Goal: Information Seeking & Learning: Learn about a topic

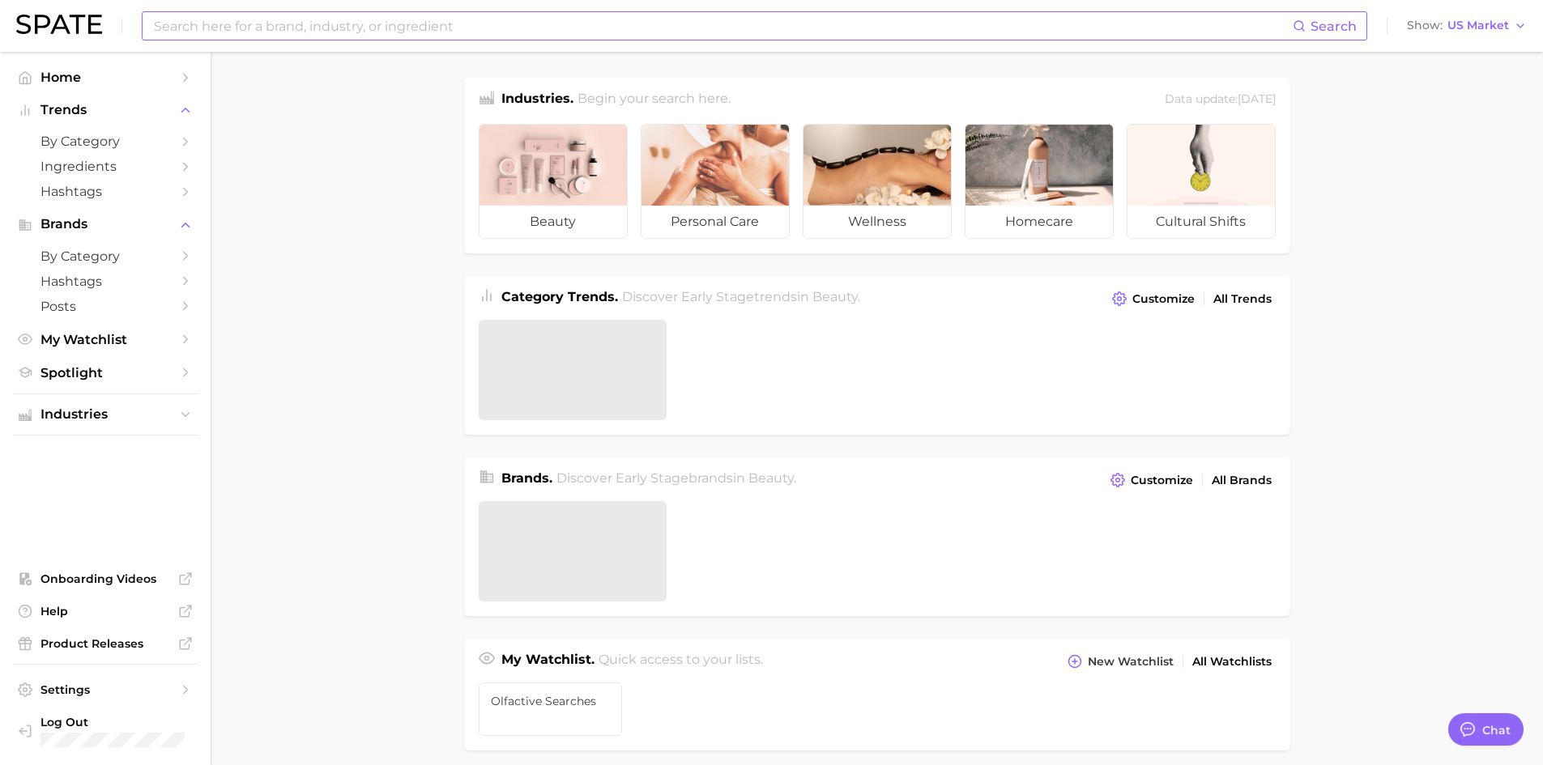
type textarea "x"
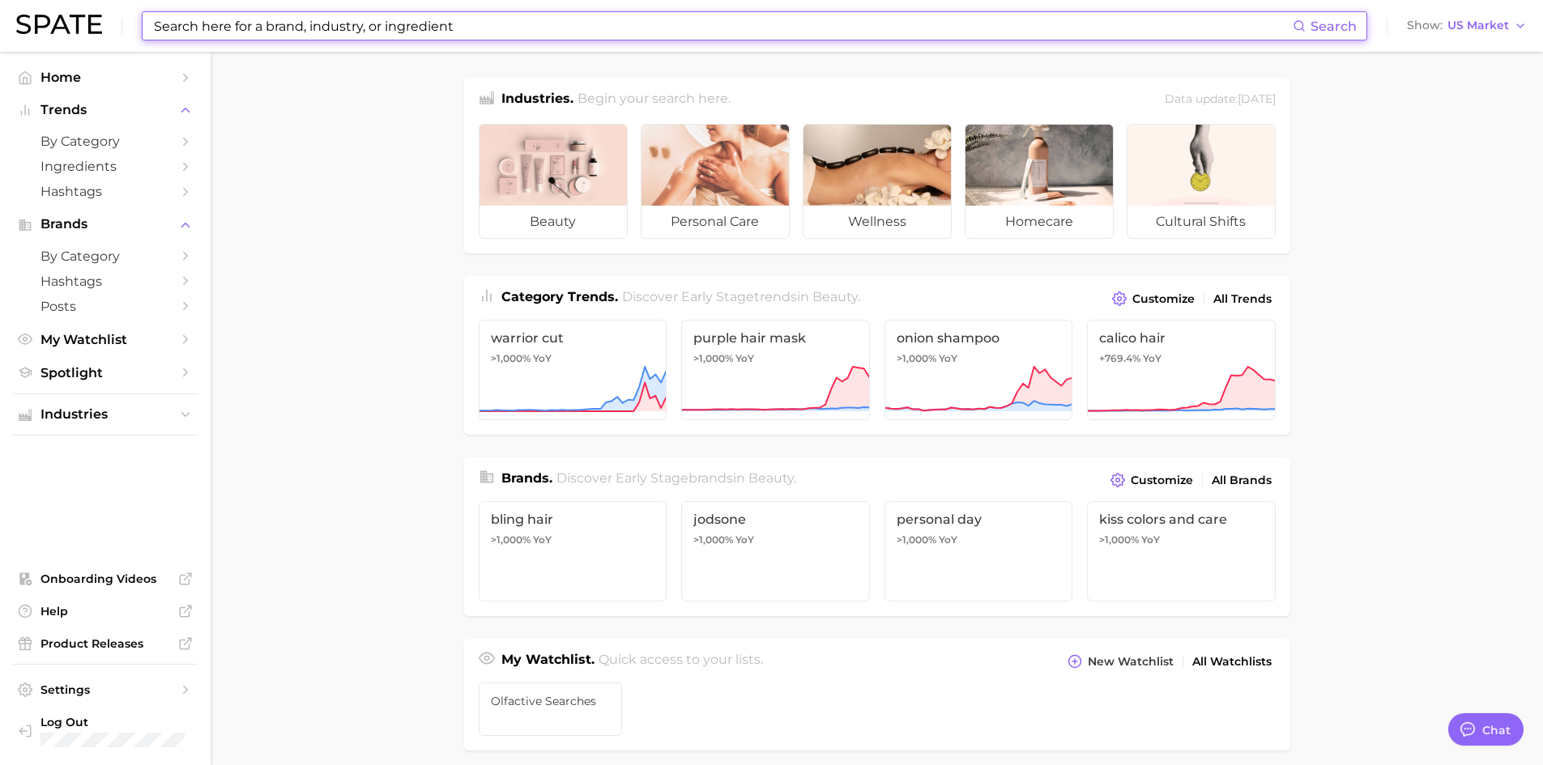
click at [298, 29] on input at bounding box center [722, 26] width 1140 height 28
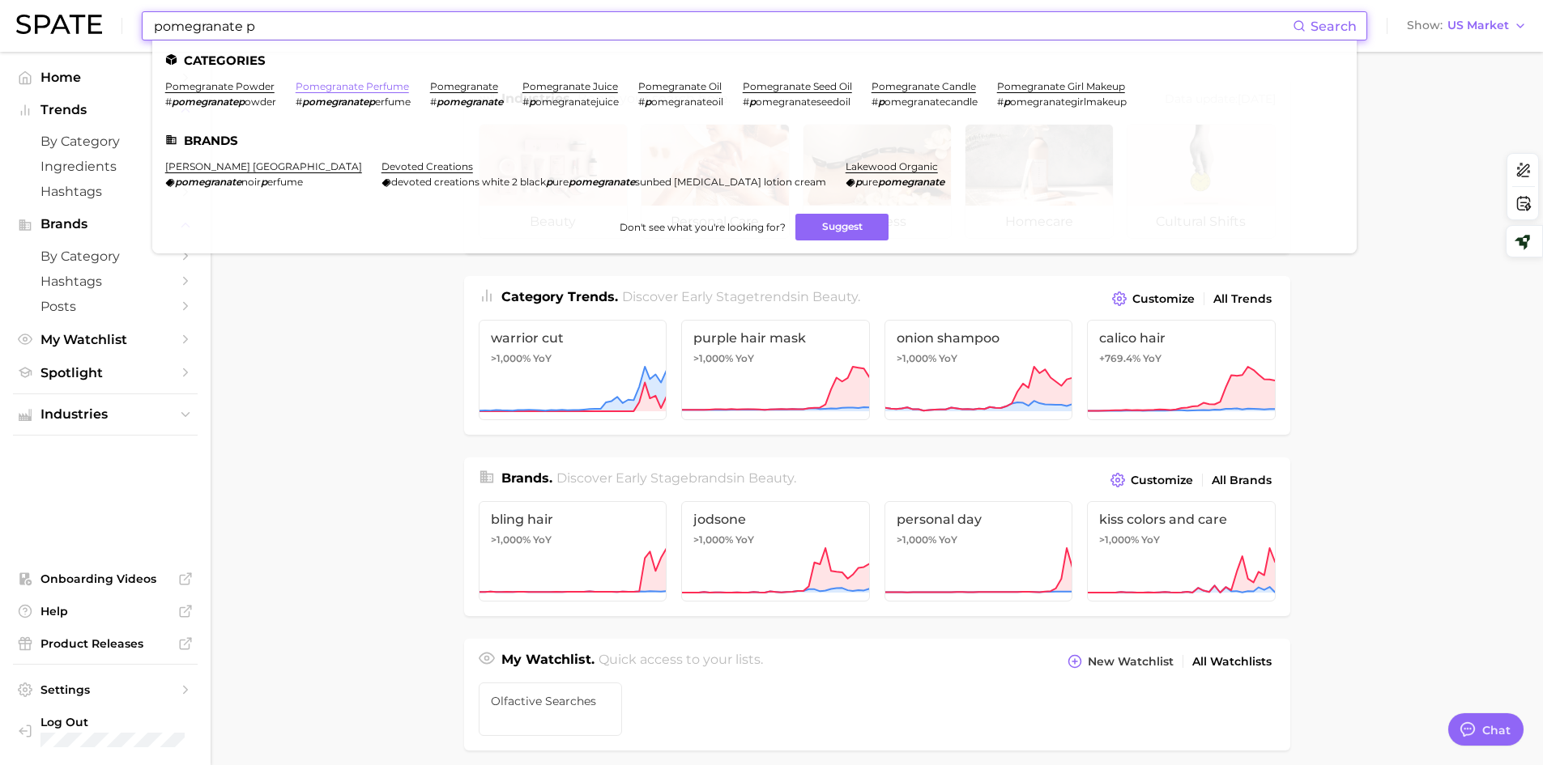
type input "pomegranate p"
click at [331, 87] on link "pomegranate perfume" at bounding box center [352, 86] width 113 height 12
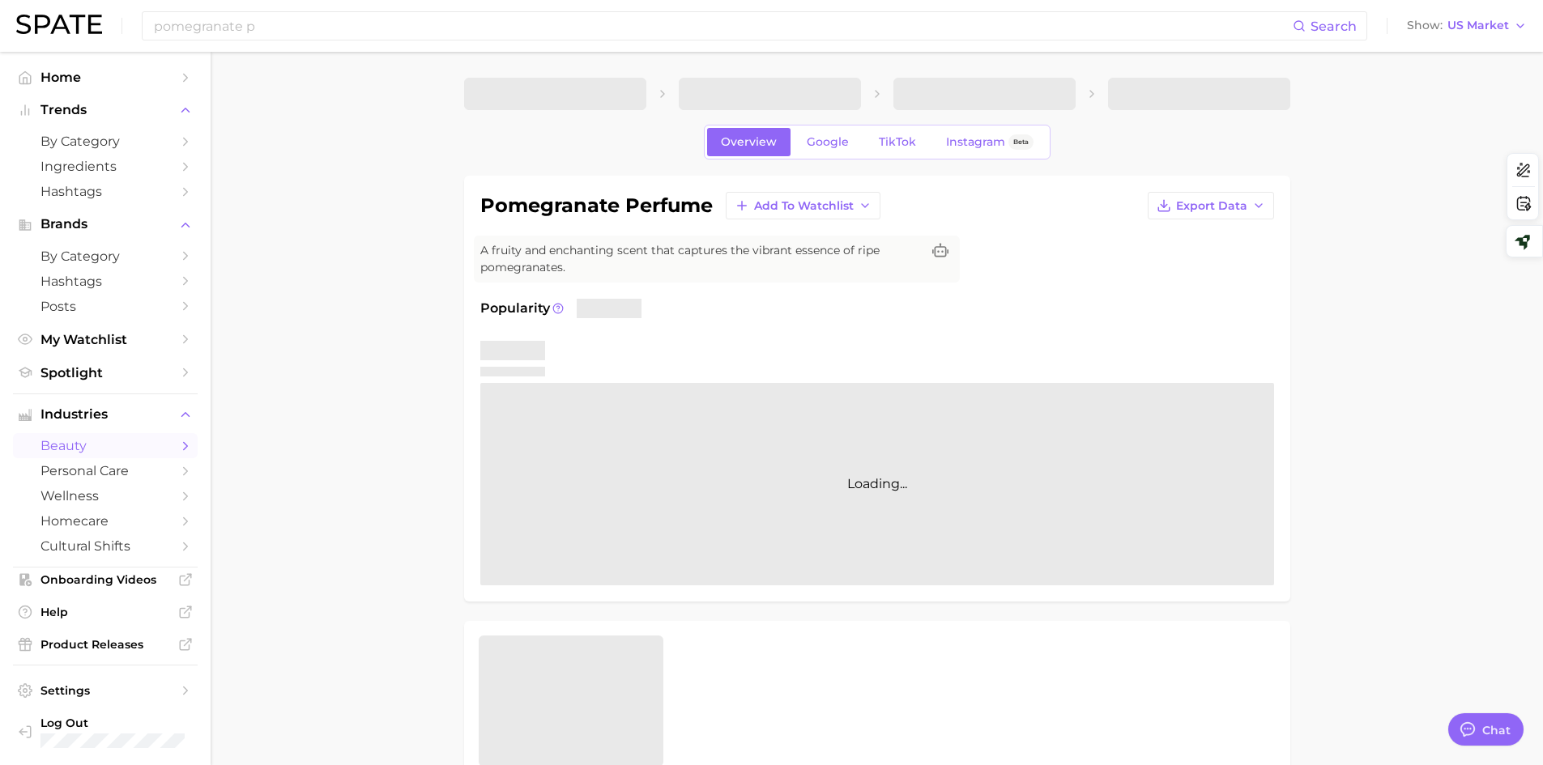
type textarea "x"
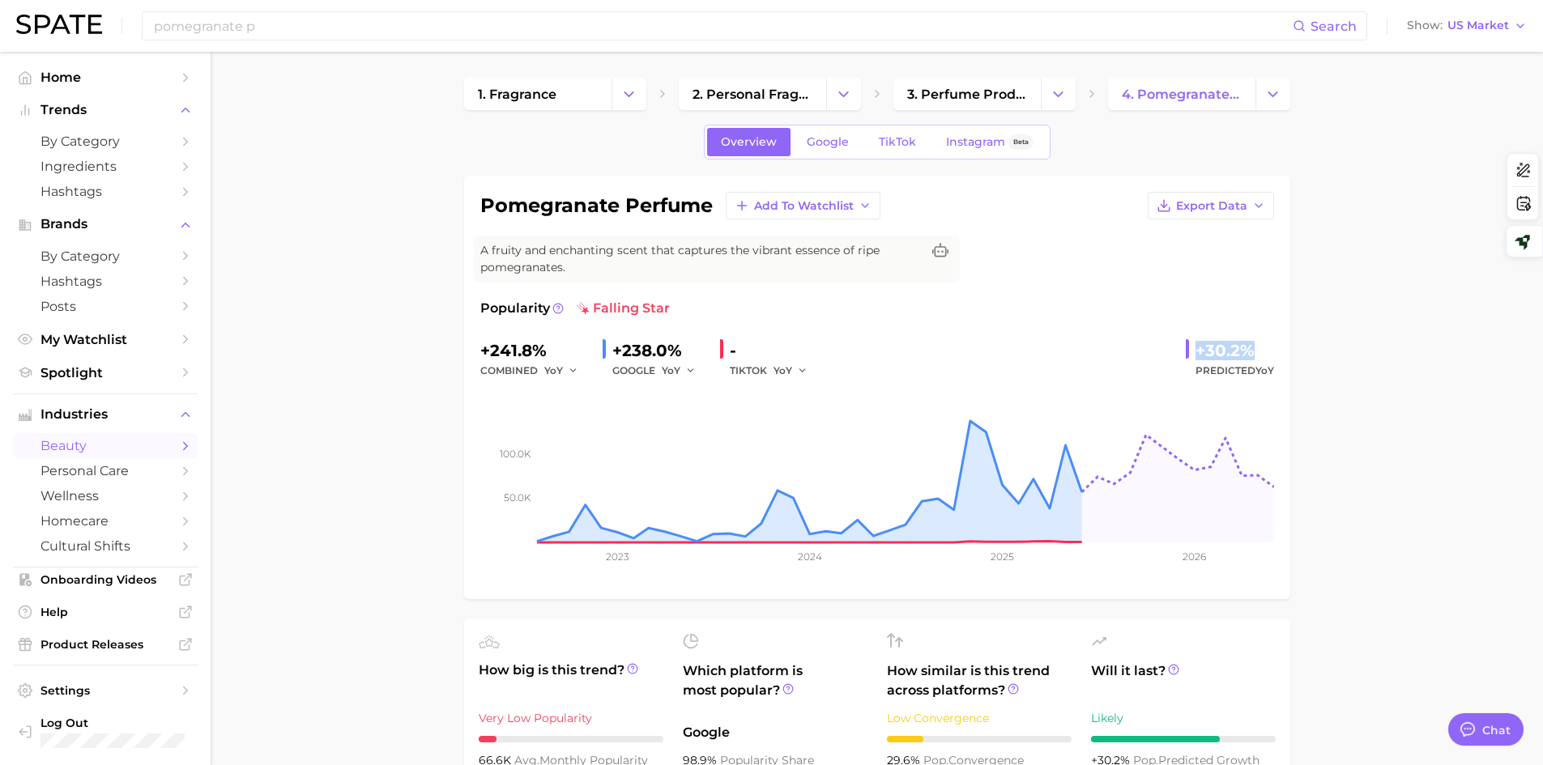
drag, startPoint x: 1197, startPoint y: 347, endPoint x: 1247, endPoint y: 352, distance: 50.5
click at [1247, 352] on div "+30.2%" at bounding box center [1235, 351] width 79 height 26
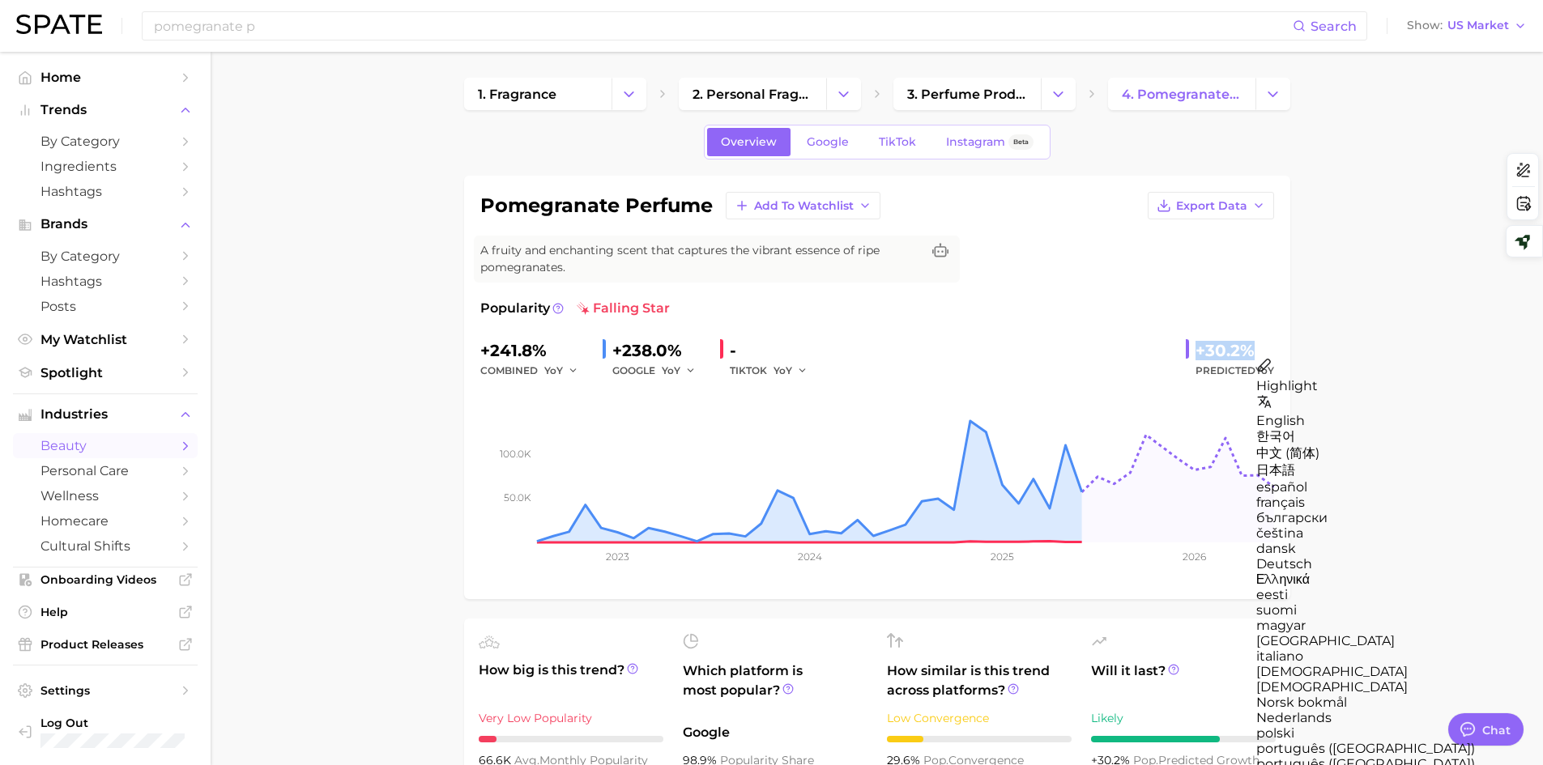
copy div "+30.2%"
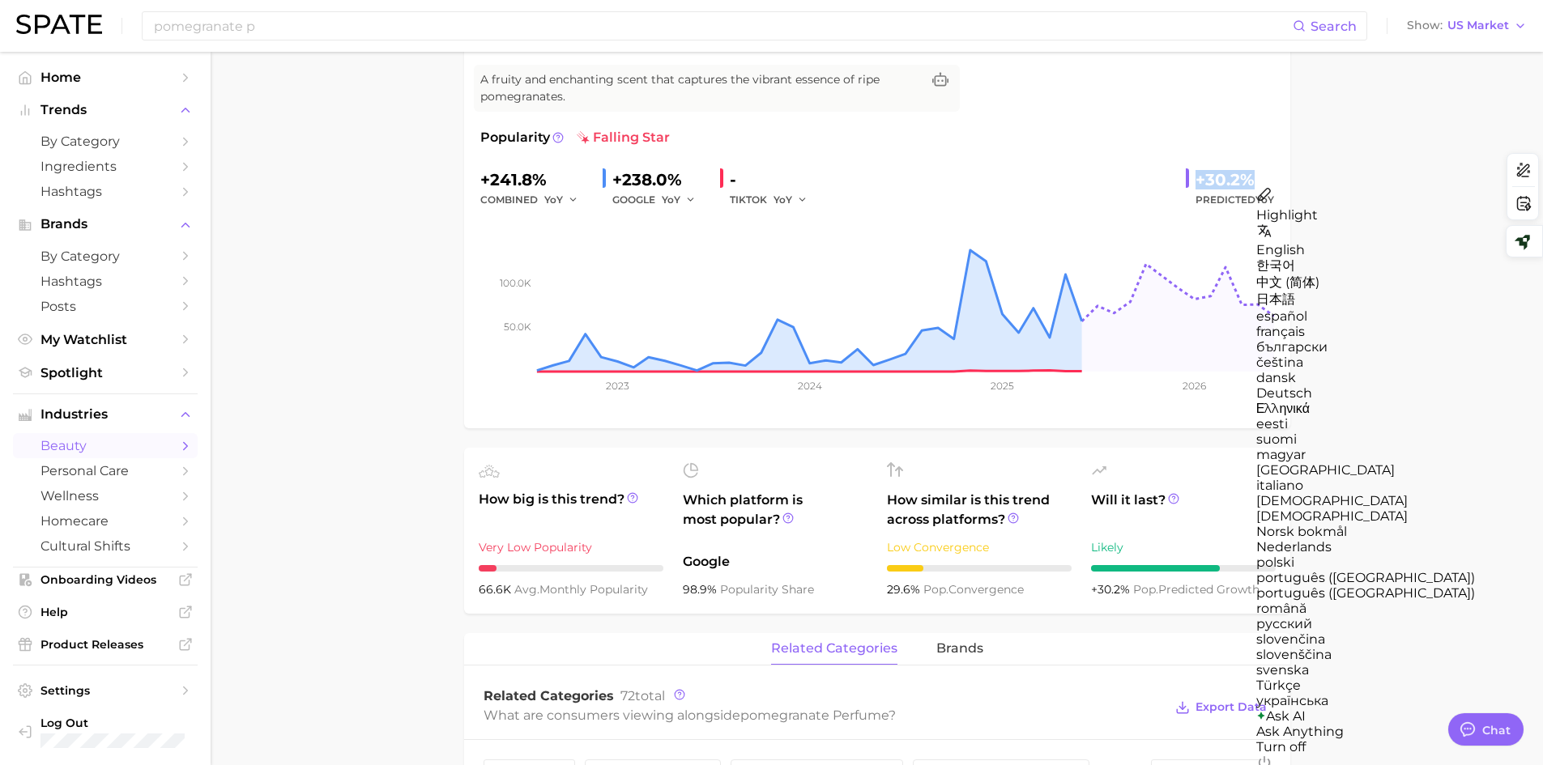
scroll to position [81, 0]
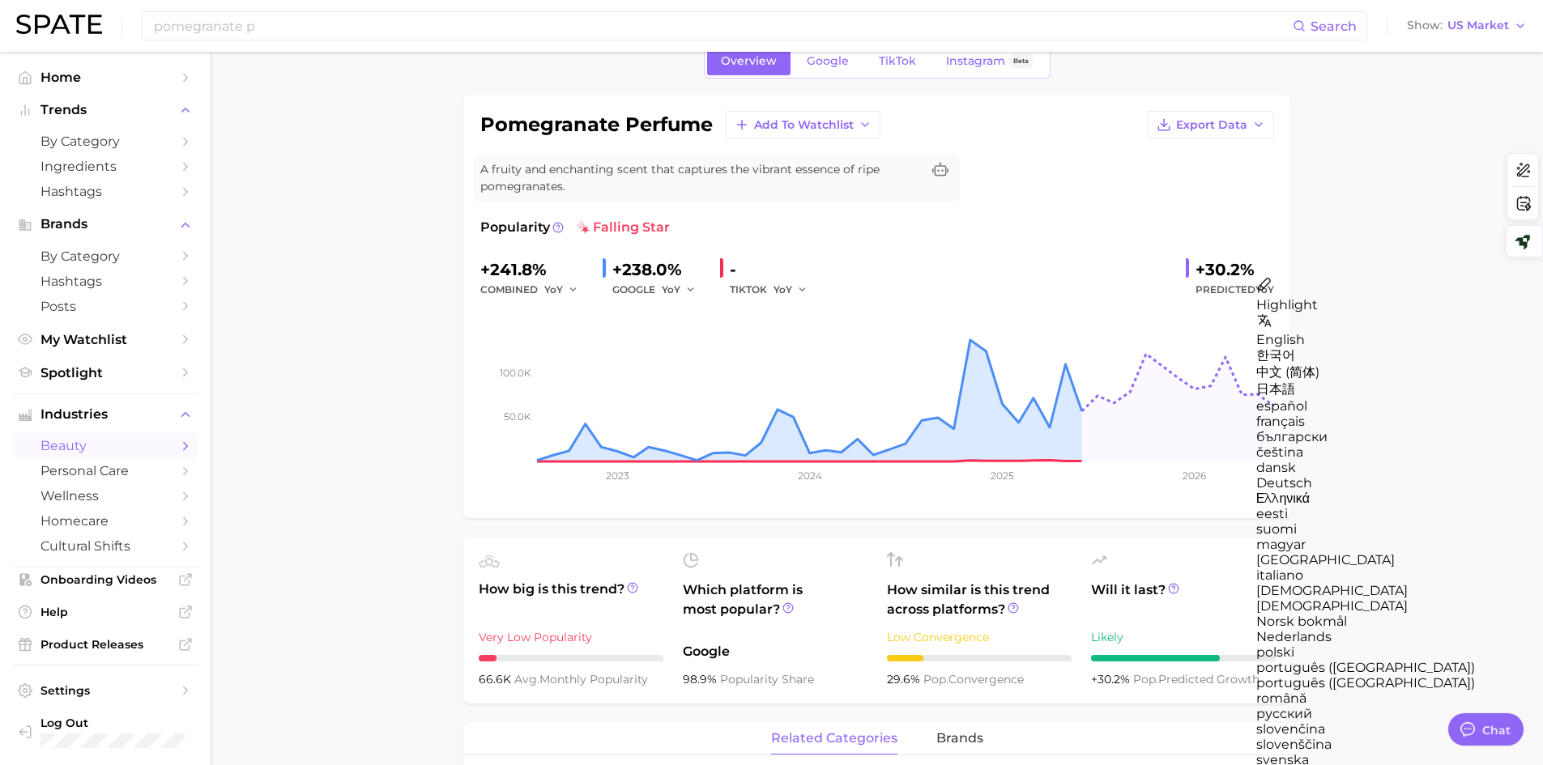
click at [624, 267] on div "+238.0%" at bounding box center [659, 270] width 95 height 26
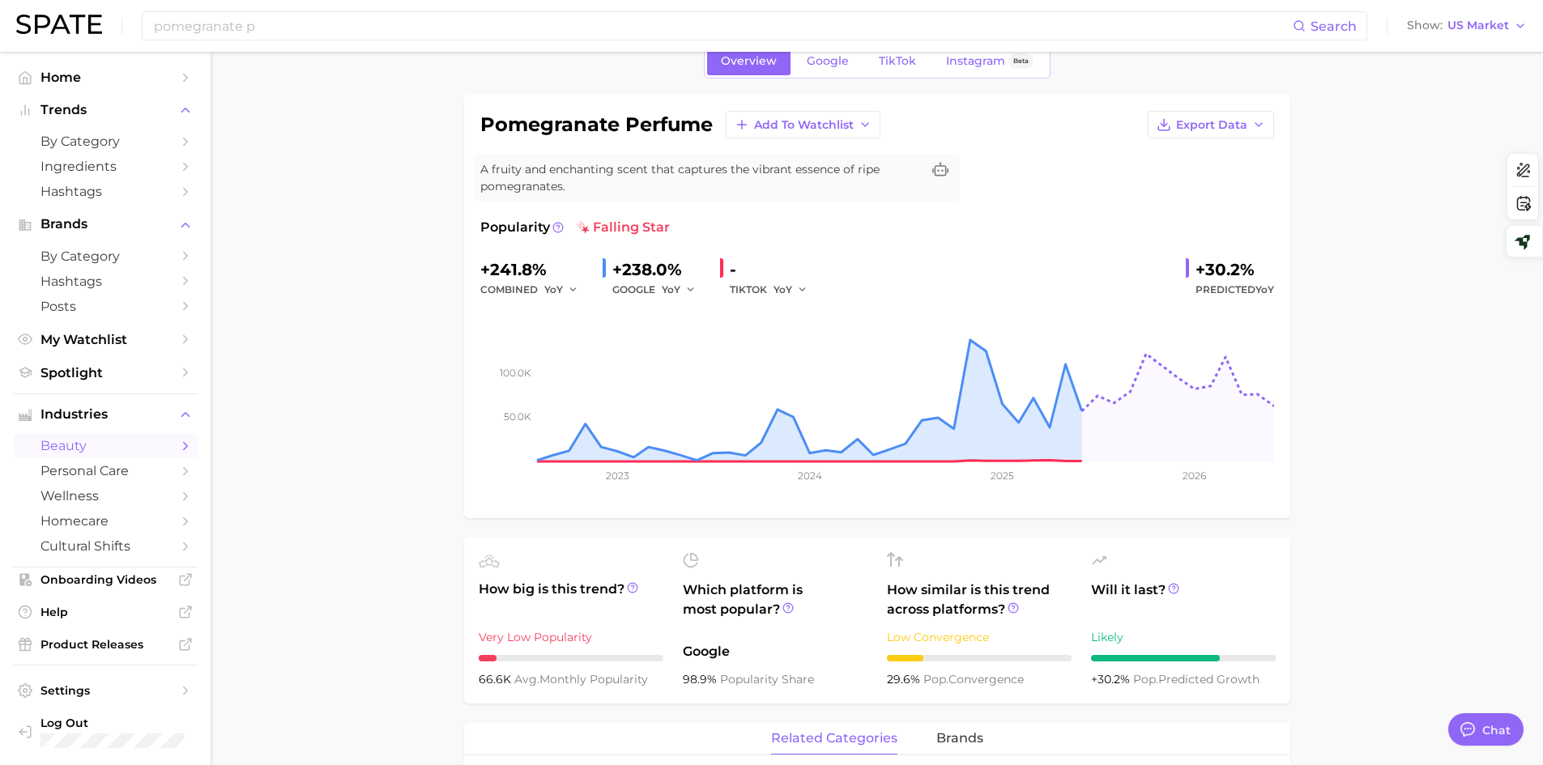
click at [620, 289] on div "GOOGLE YoY" at bounding box center [659, 289] width 95 height 19
click at [615, 258] on div "+238.0%" at bounding box center [659, 270] width 95 height 26
drag, startPoint x: 613, startPoint y: 271, endPoint x: 677, endPoint y: 268, distance: 64.0
click at [677, 268] on div "+238.0%" at bounding box center [659, 270] width 95 height 26
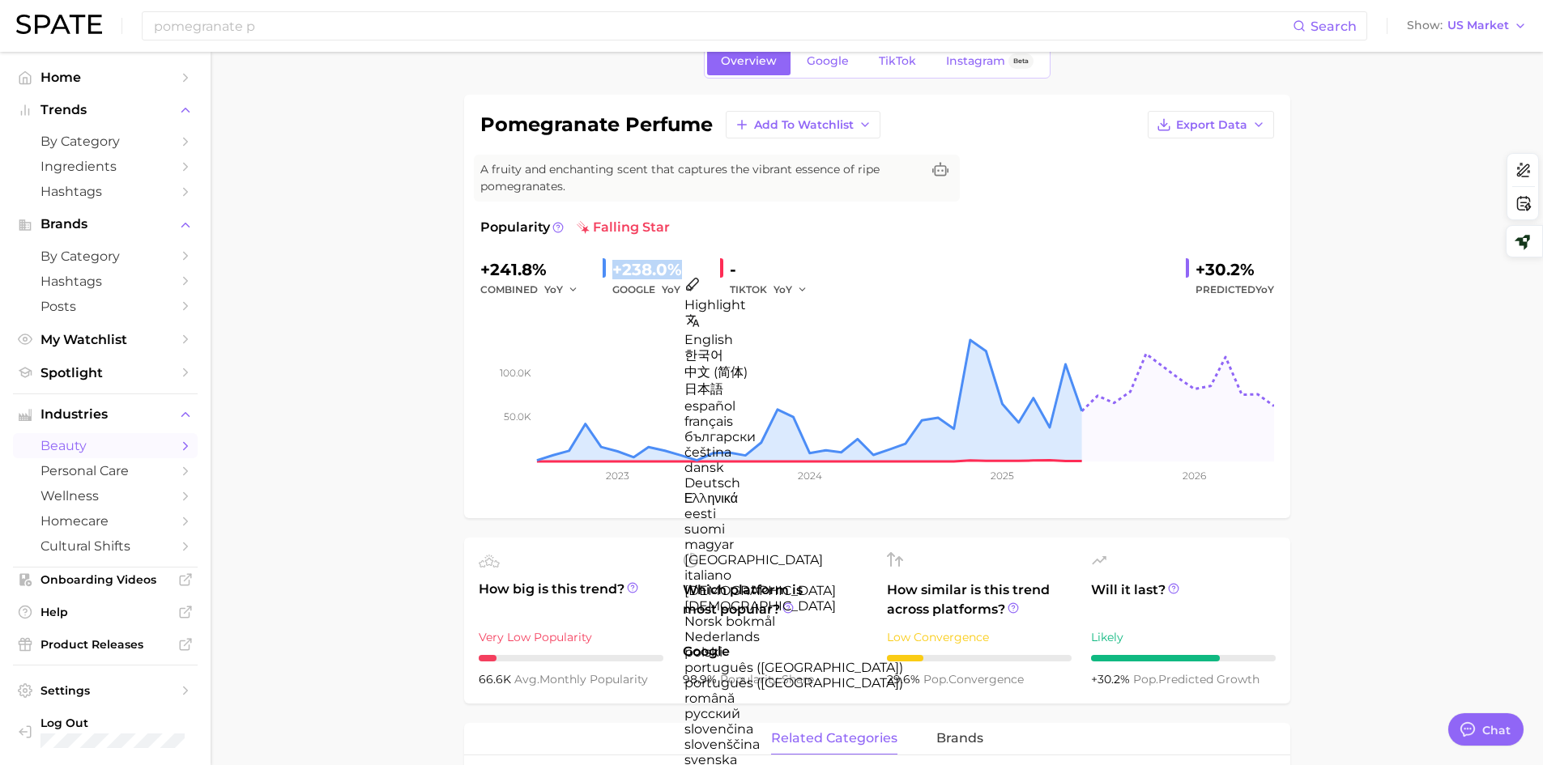
copy div "+238.0%"
click at [637, 267] on div "+238.0%" at bounding box center [659, 270] width 95 height 26
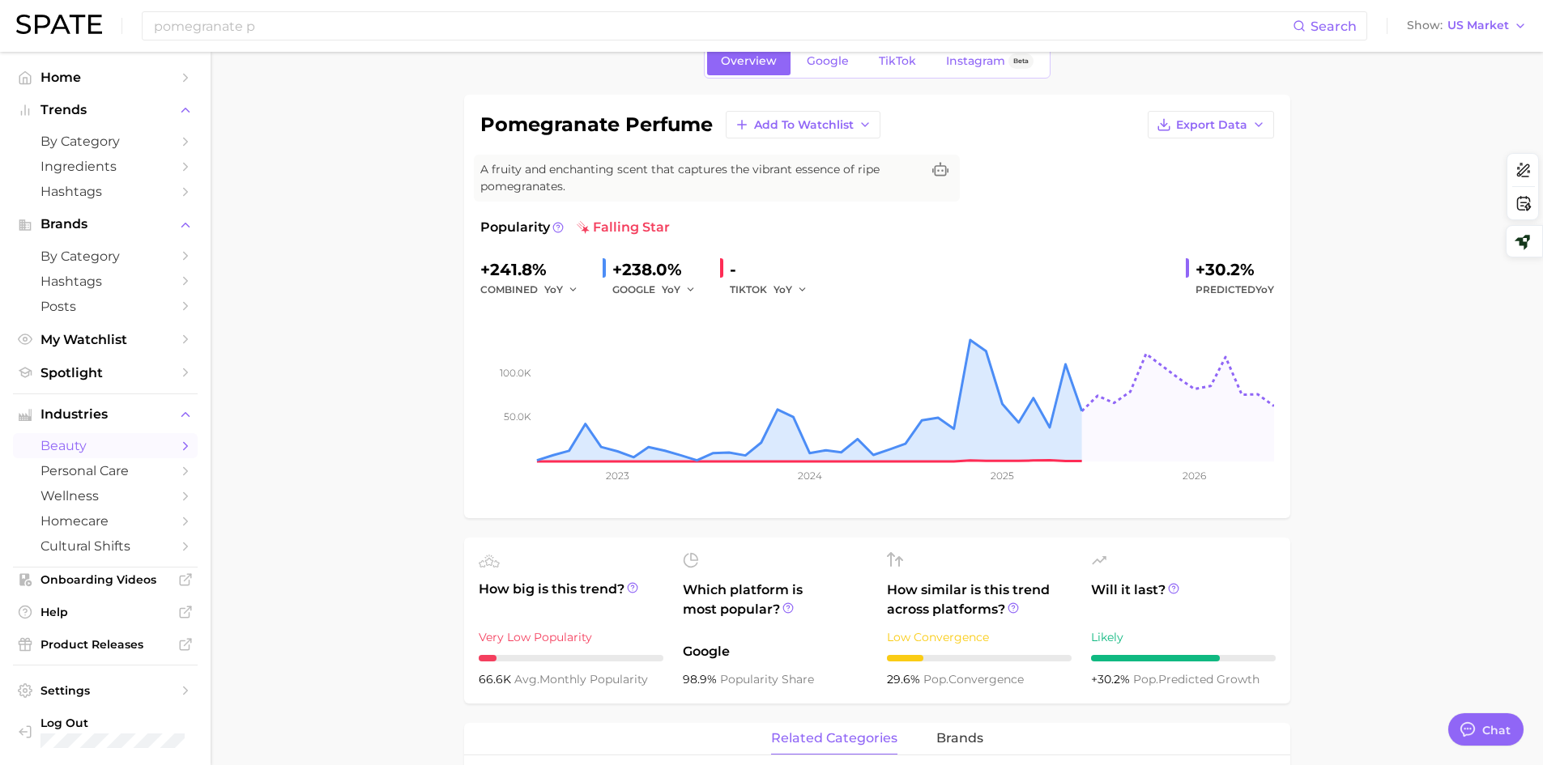
click at [634, 283] on div "GOOGLE YoY" at bounding box center [659, 289] width 95 height 19
click at [837, 58] on span "Google" at bounding box center [828, 61] width 42 height 14
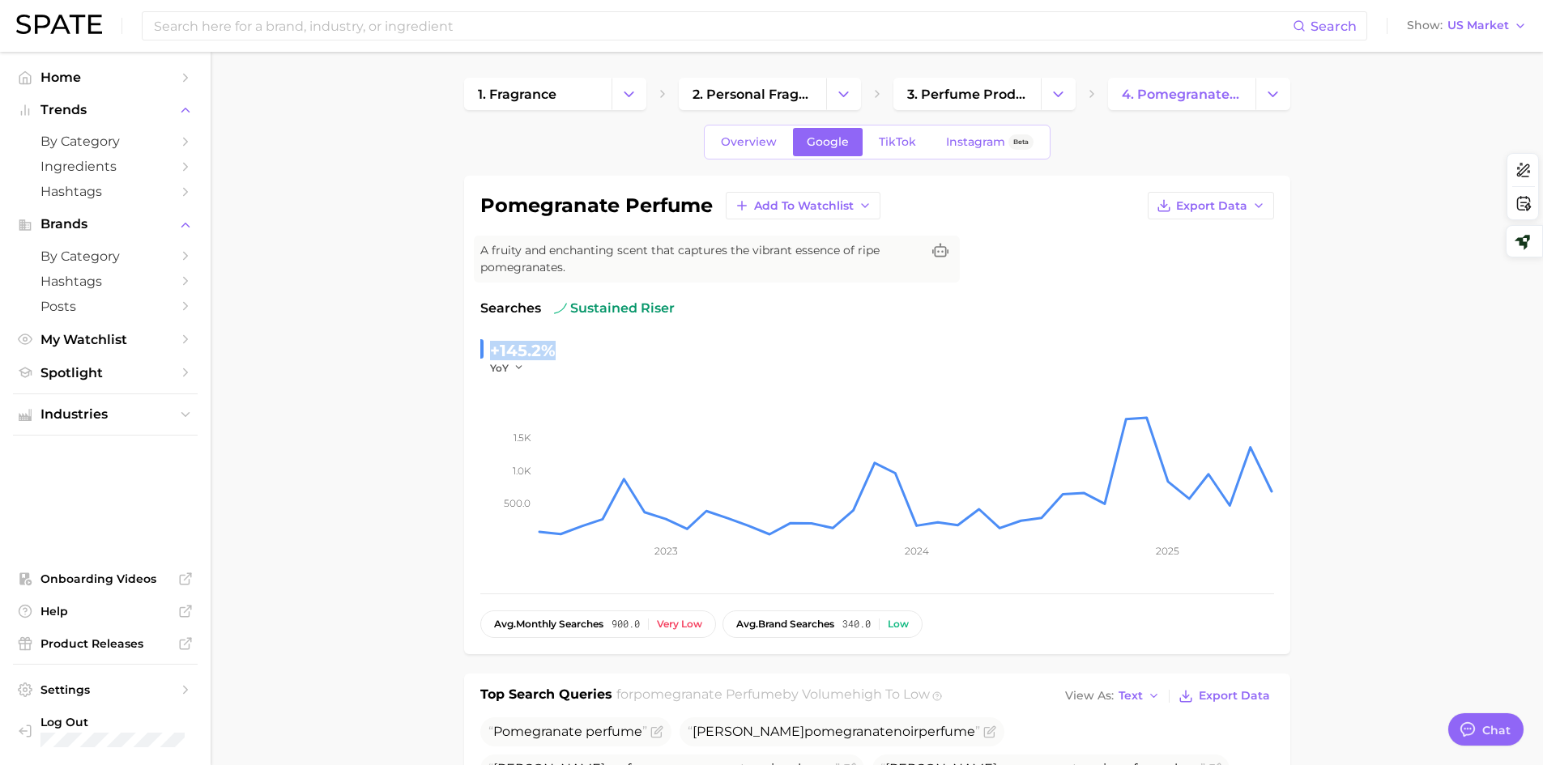
drag, startPoint x: 491, startPoint y: 349, endPoint x: 548, endPoint y: 349, distance: 56.7
click at [548, 349] on div "+145.2%" at bounding box center [523, 351] width 66 height 26
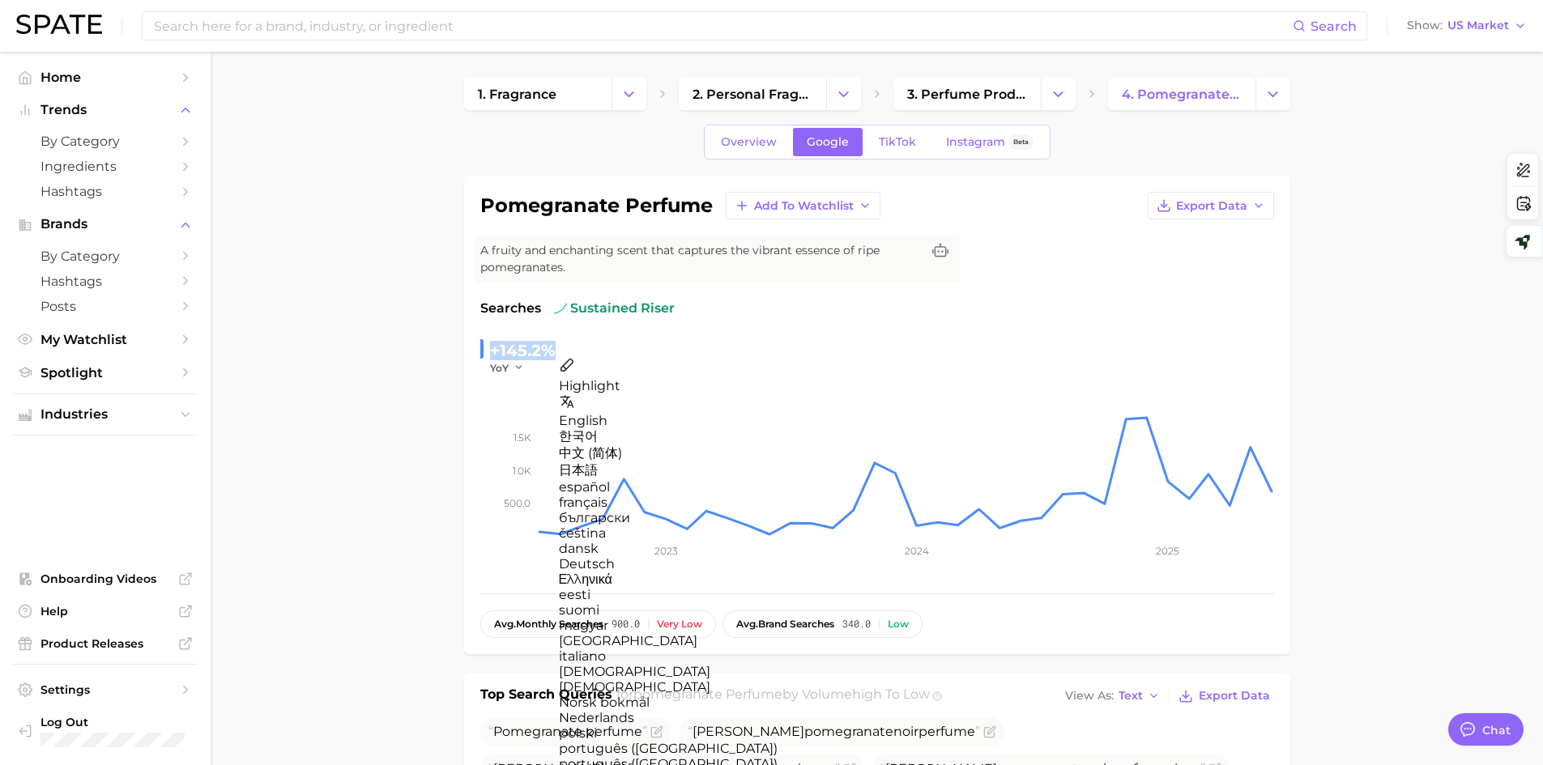
copy div "+145.2%"
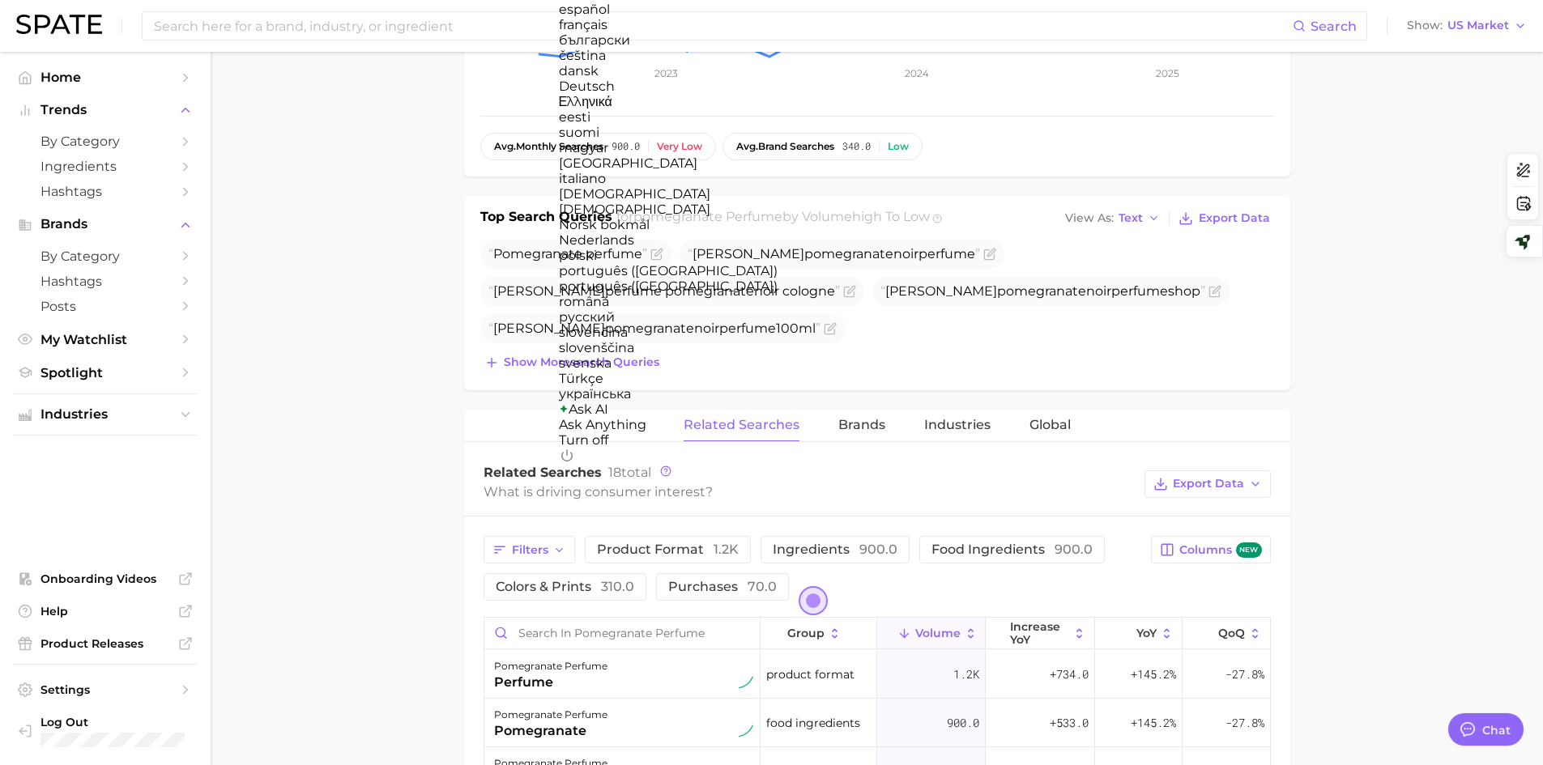
scroll to position [386, 0]
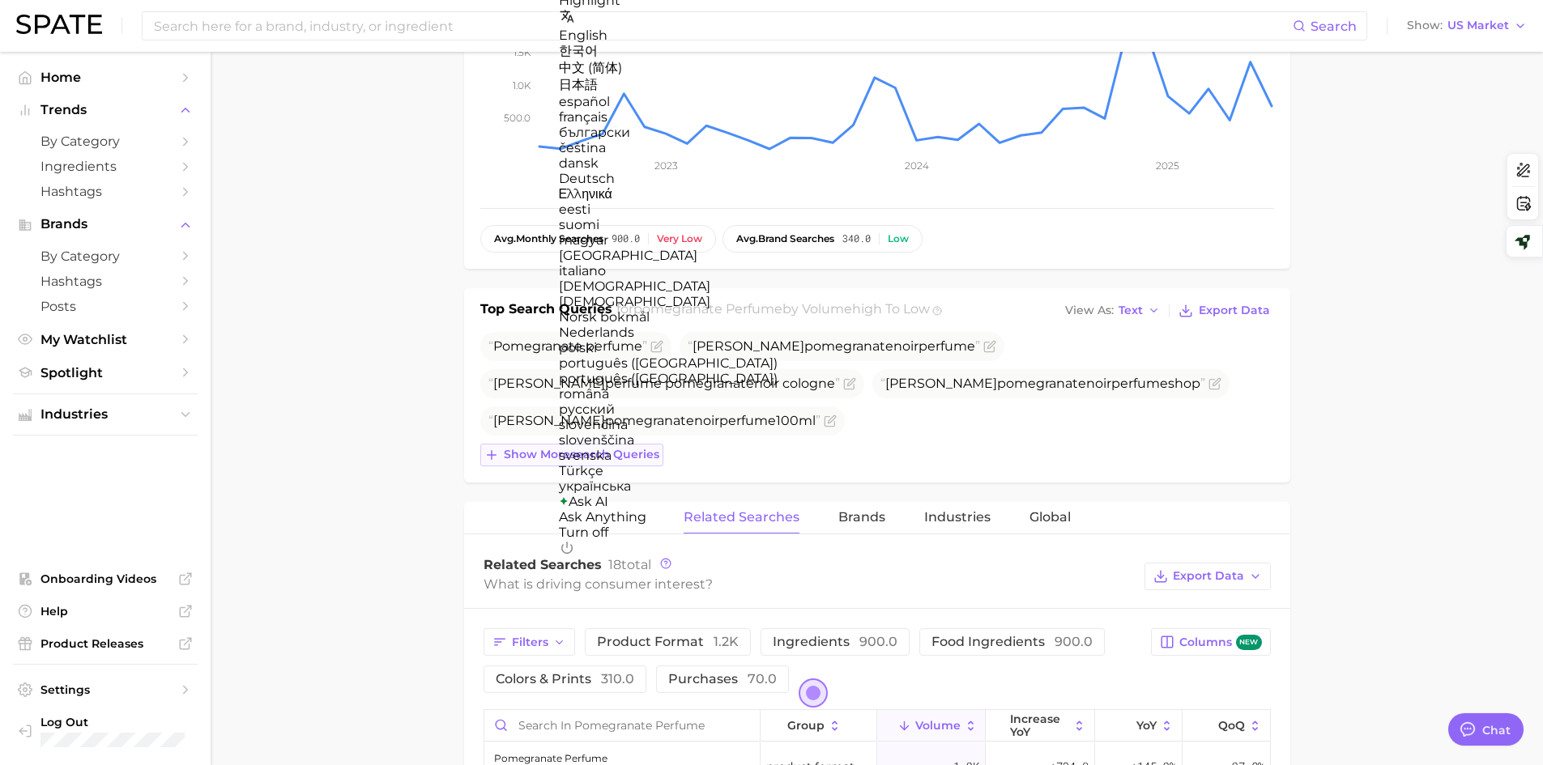
drag, startPoint x: 514, startPoint y: 460, endPoint x: 495, endPoint y: 466, distance: 19.5
click at [514, 460] on span "Show more search queries" at bounding box center [582, 455] width 156 height 14
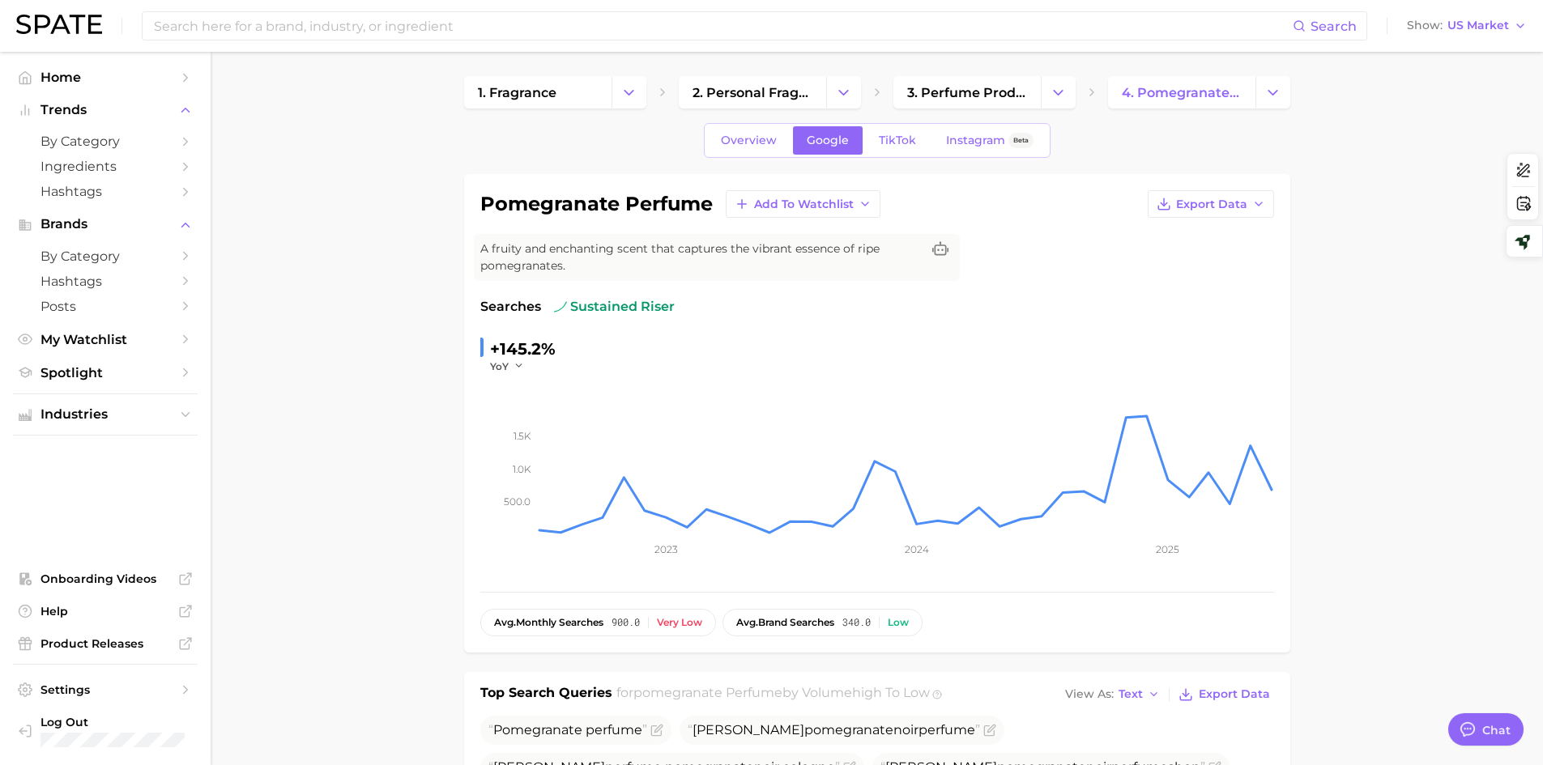
scroll to position [0, 0]
click at [893, 151] on link "TikTok" at bounding box center [897, 142] width 65 height 28
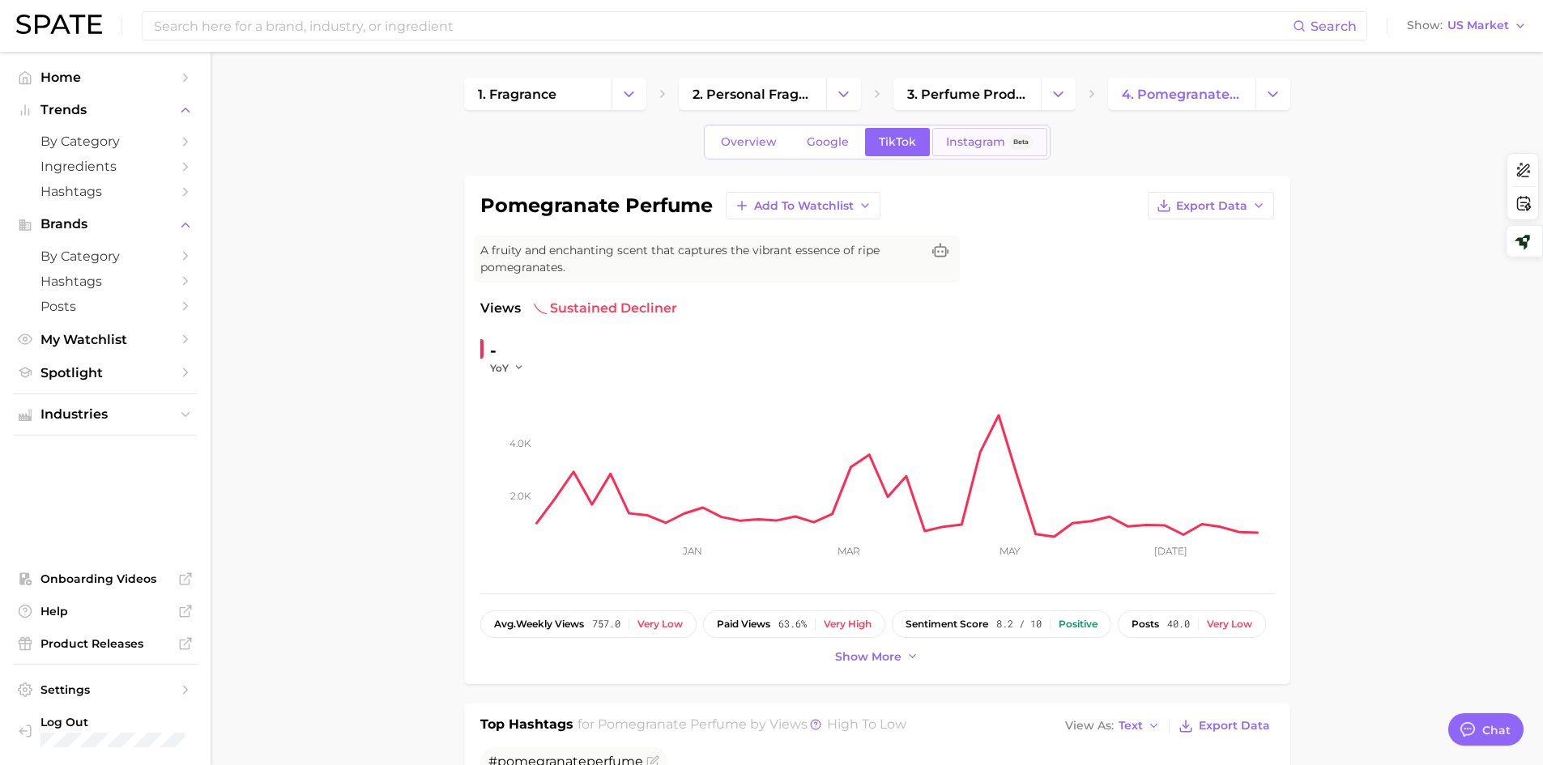
click at [995, 147] on span "Instagram" at bounding box center [975, 142] width 59 height 14
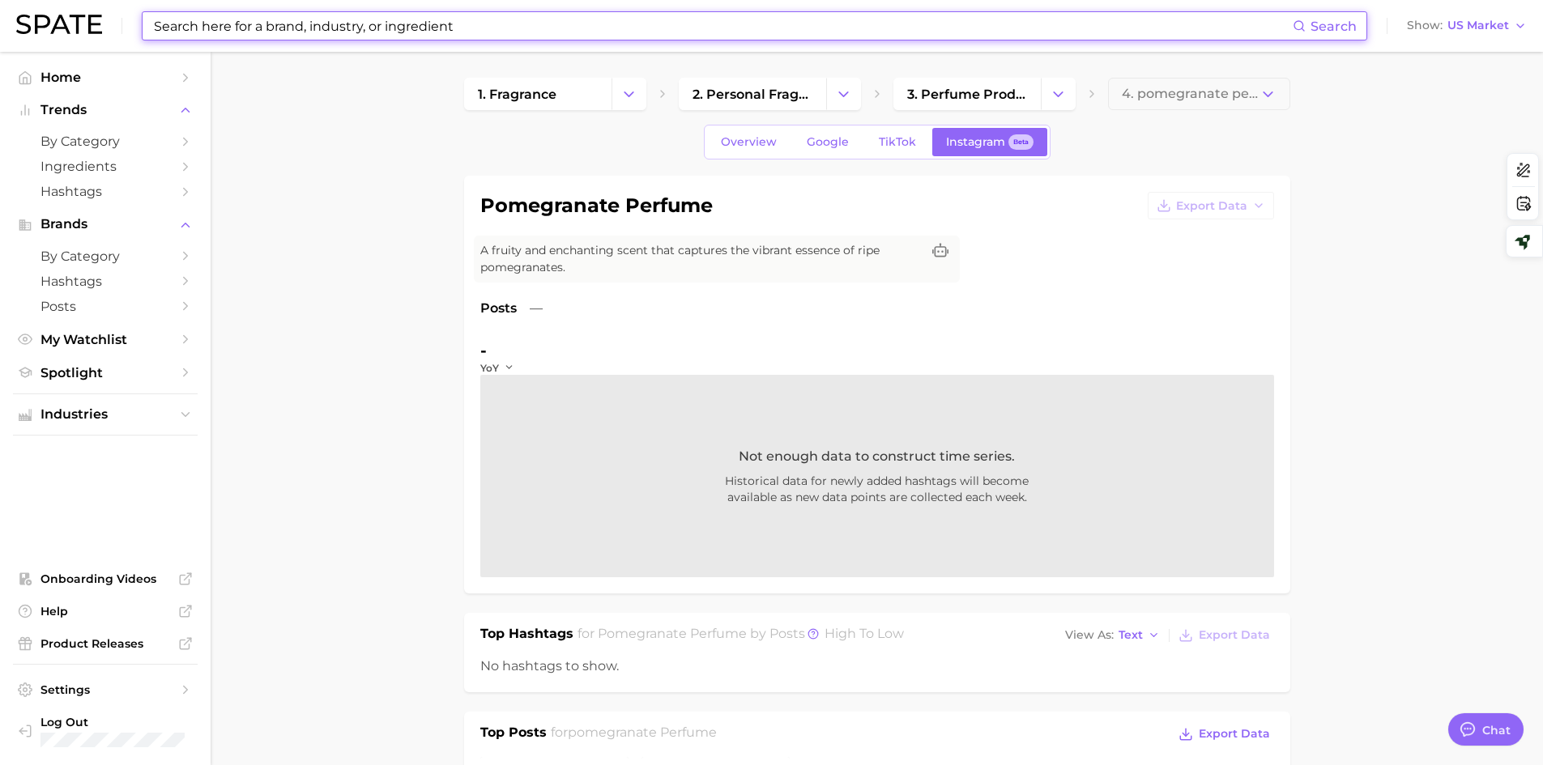
click at [475, 22] on input at bounding box center [722, 26] width 1140 height 28
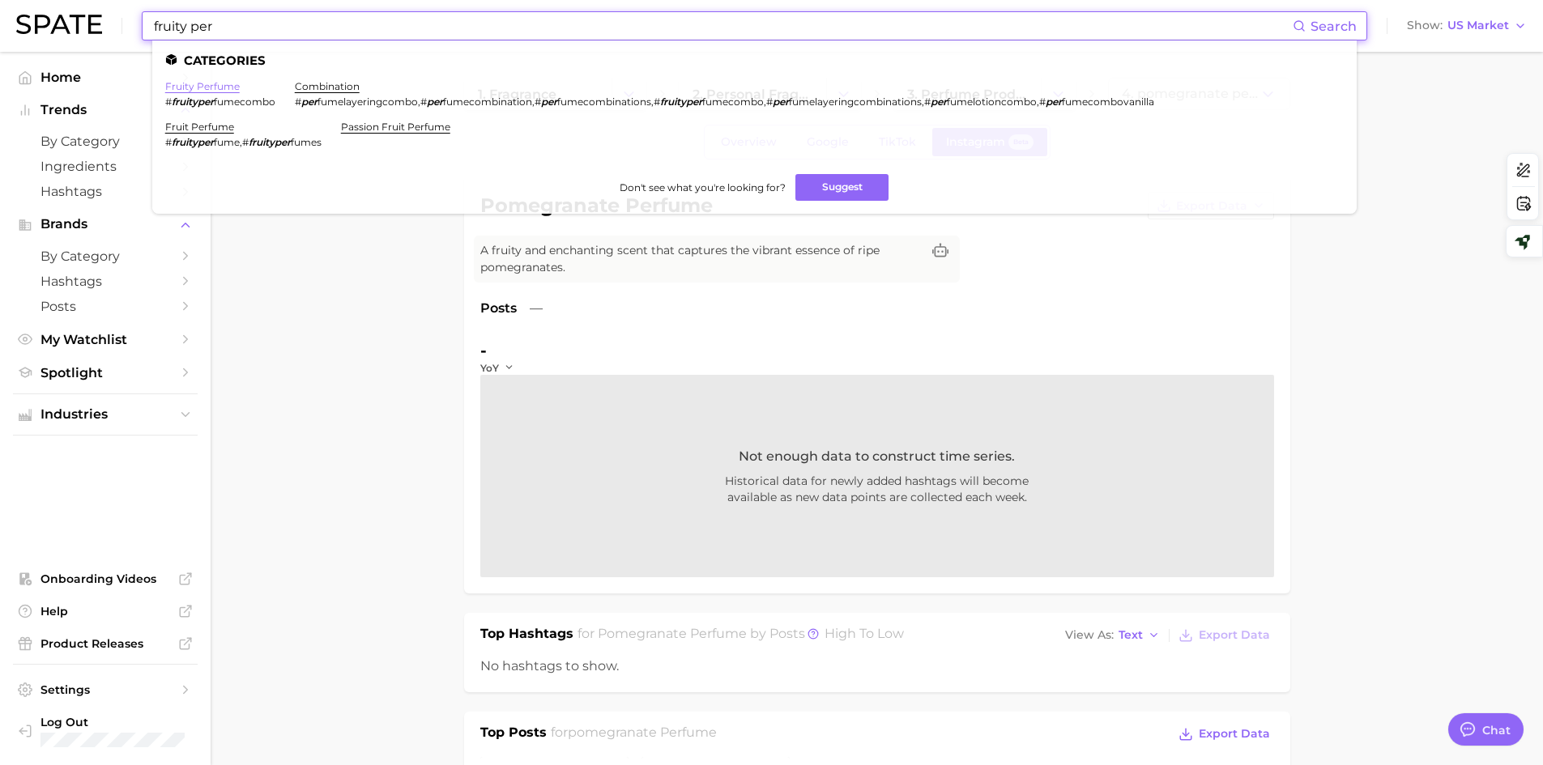
type input "fruity per"
click at [207, 88] on link "fruity perfume" at bounding box center [202, 86] width 75 height 12
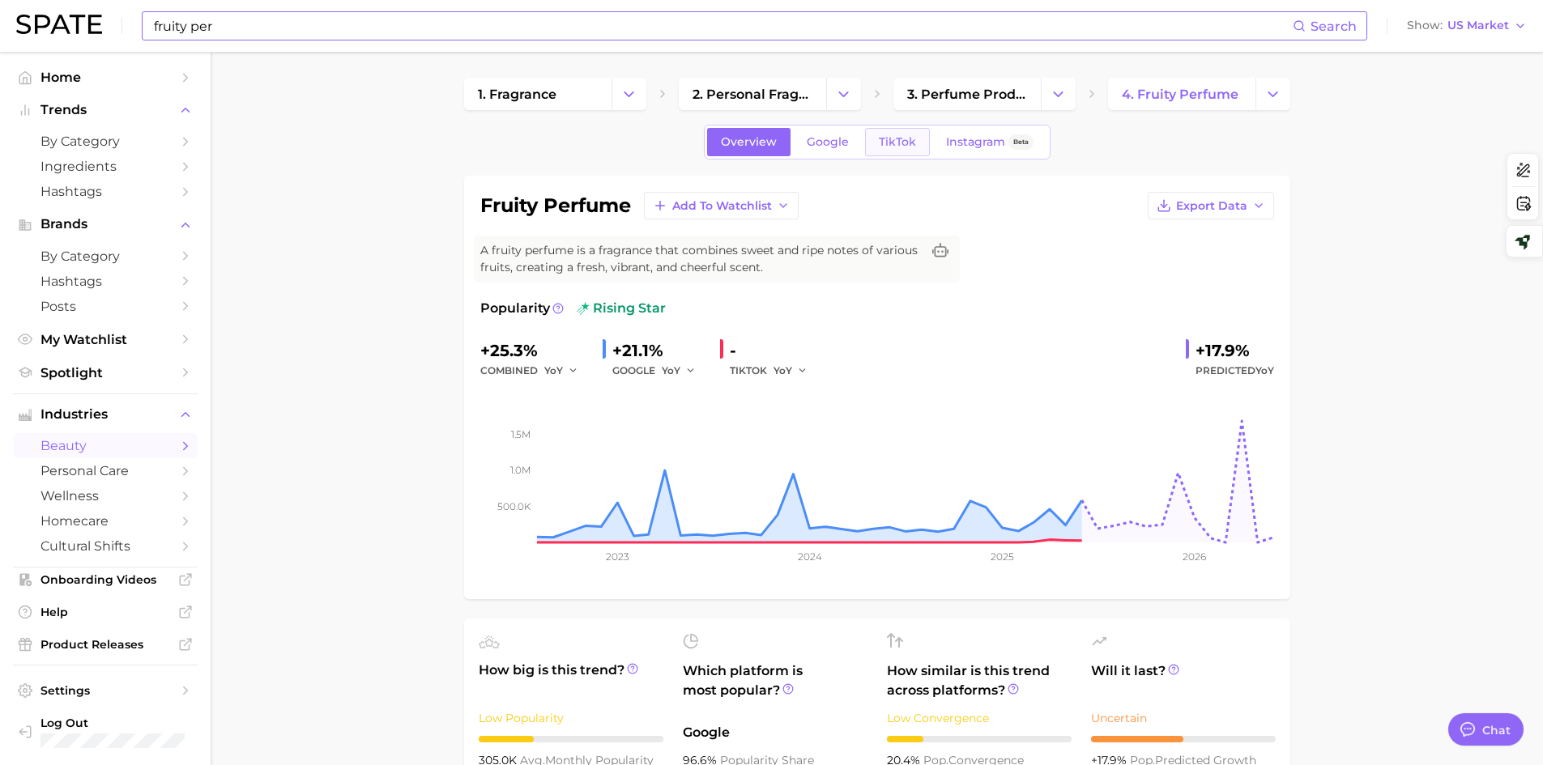
click at [879, 143] on span "TikTok" at bounding box center [897, 142] width 37 height 14
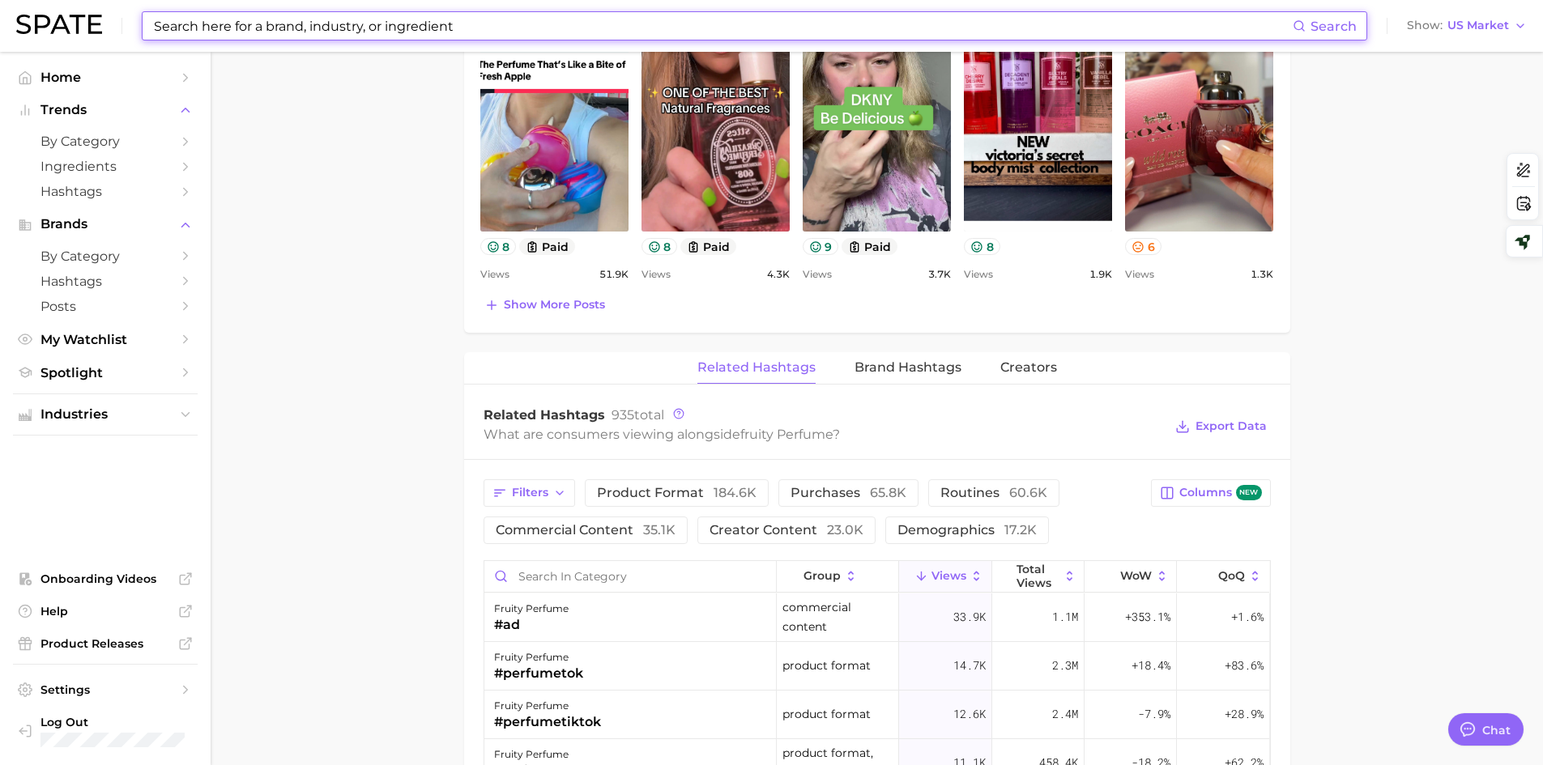
scroll to position [972, 0]
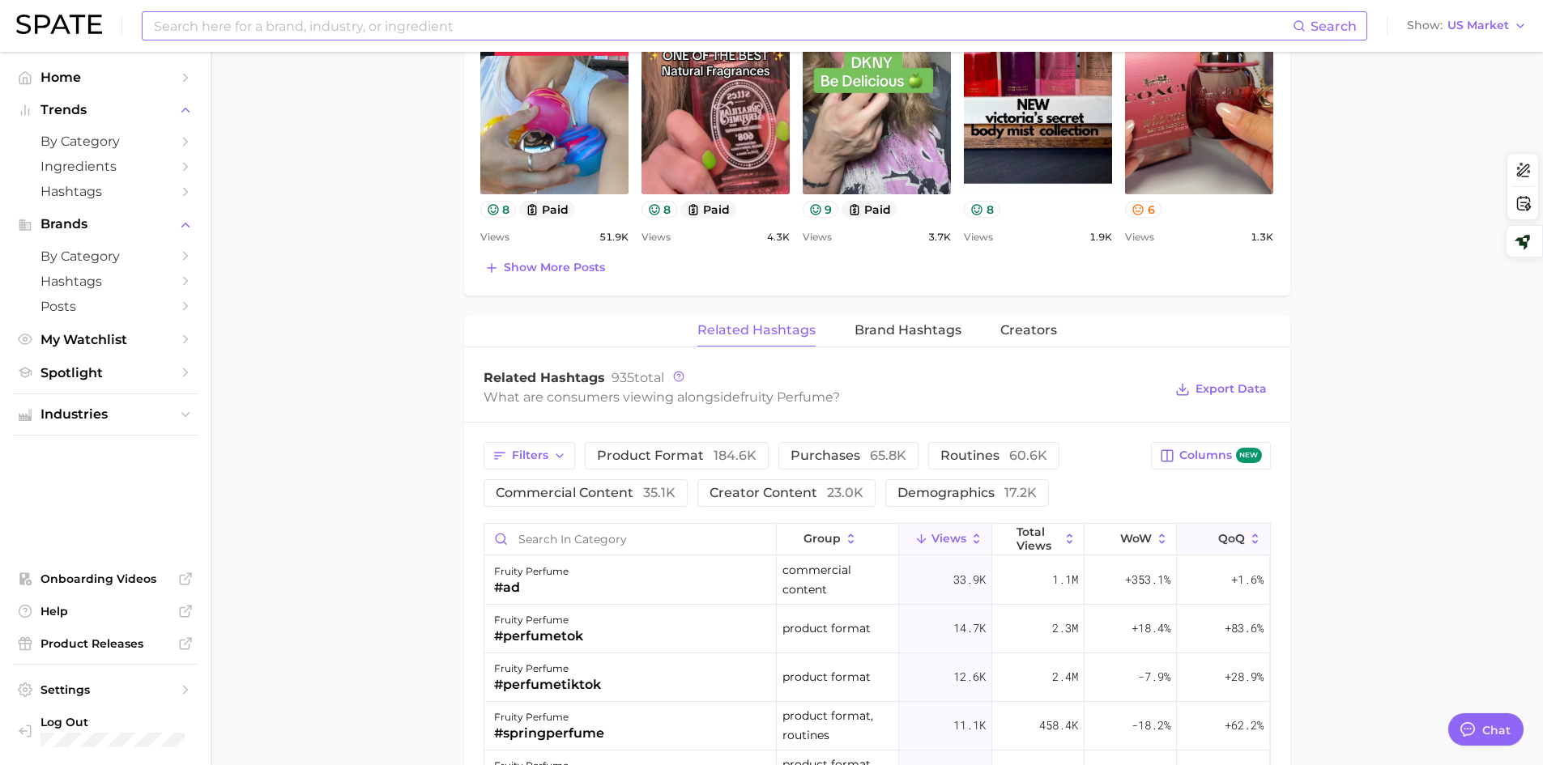
click at [1230, 547] on button "QoQ" at bounding box center [1223, 540] width 92 height 32
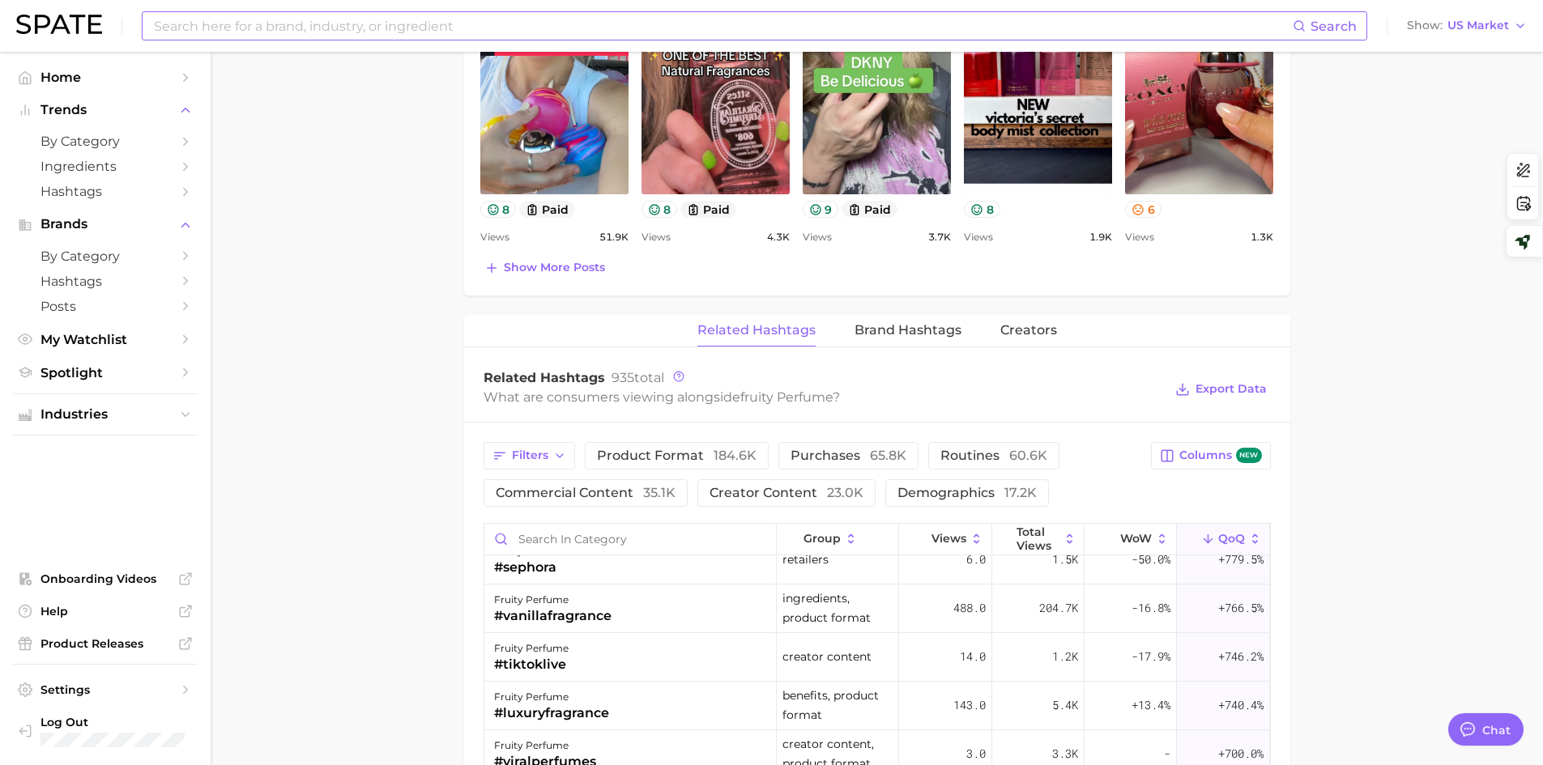
scroll to position [1701, 0]
